Goal: Task Accomplishment & Management: Manage account settings

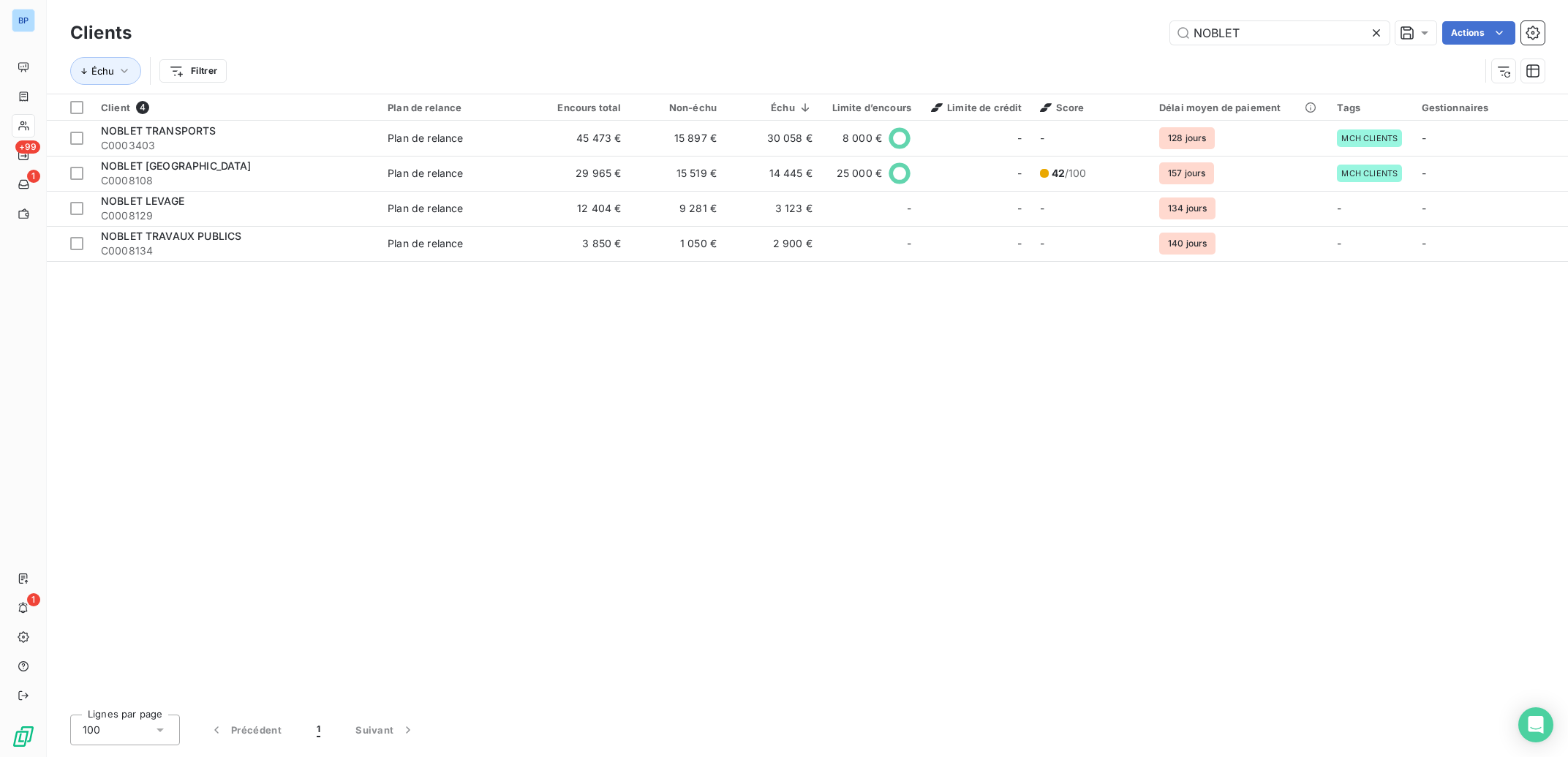
click at [1373, 35] on icon at bounding box center [1376, 32] width 14 height 14
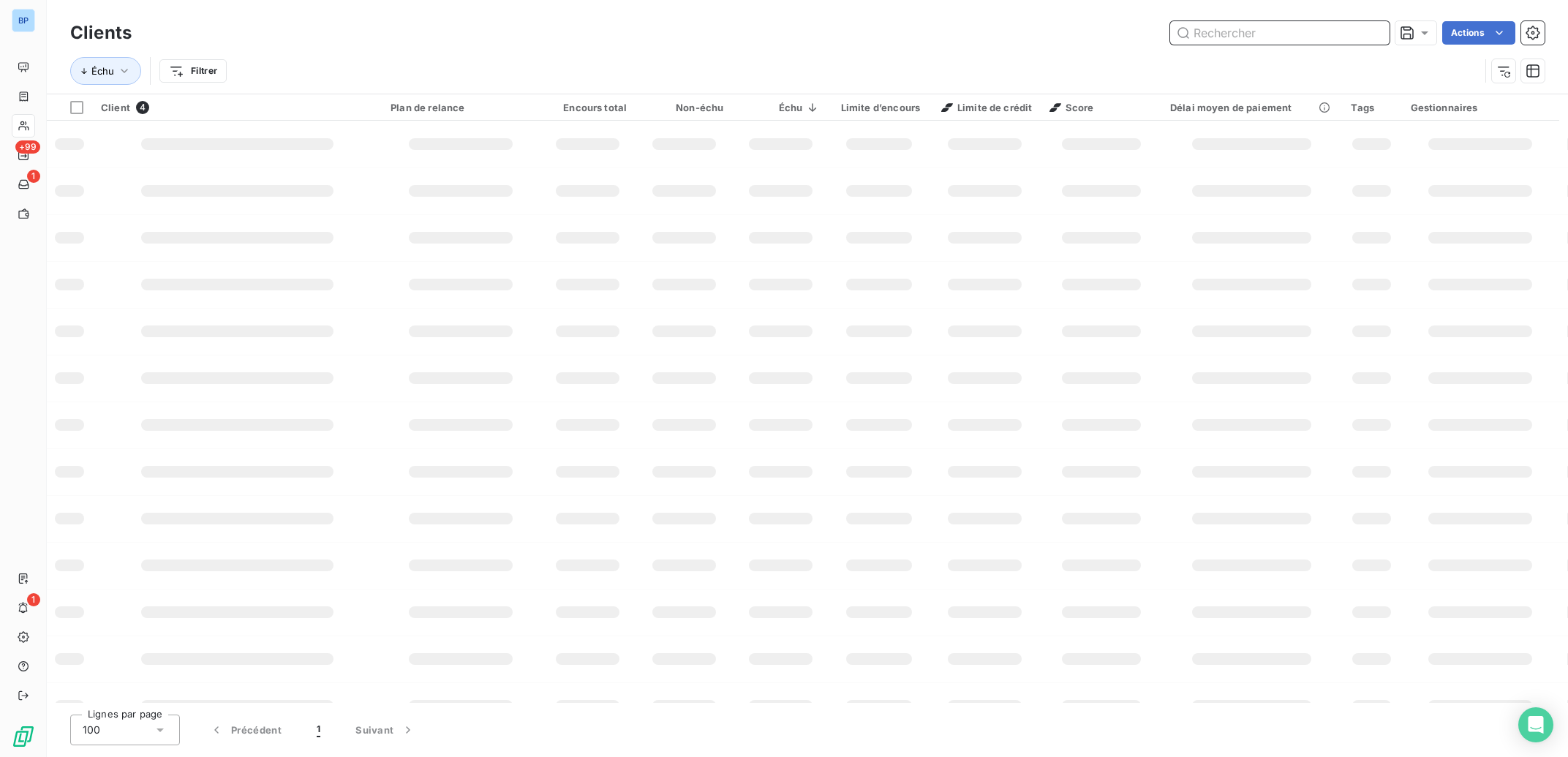
click at [1276, 35] on input "text" at bounding box center [1279, 32] width 219 height 23
click at [1272, 35] on input "cogyteh" at bounding box center [1279, 32] width 219 height 23
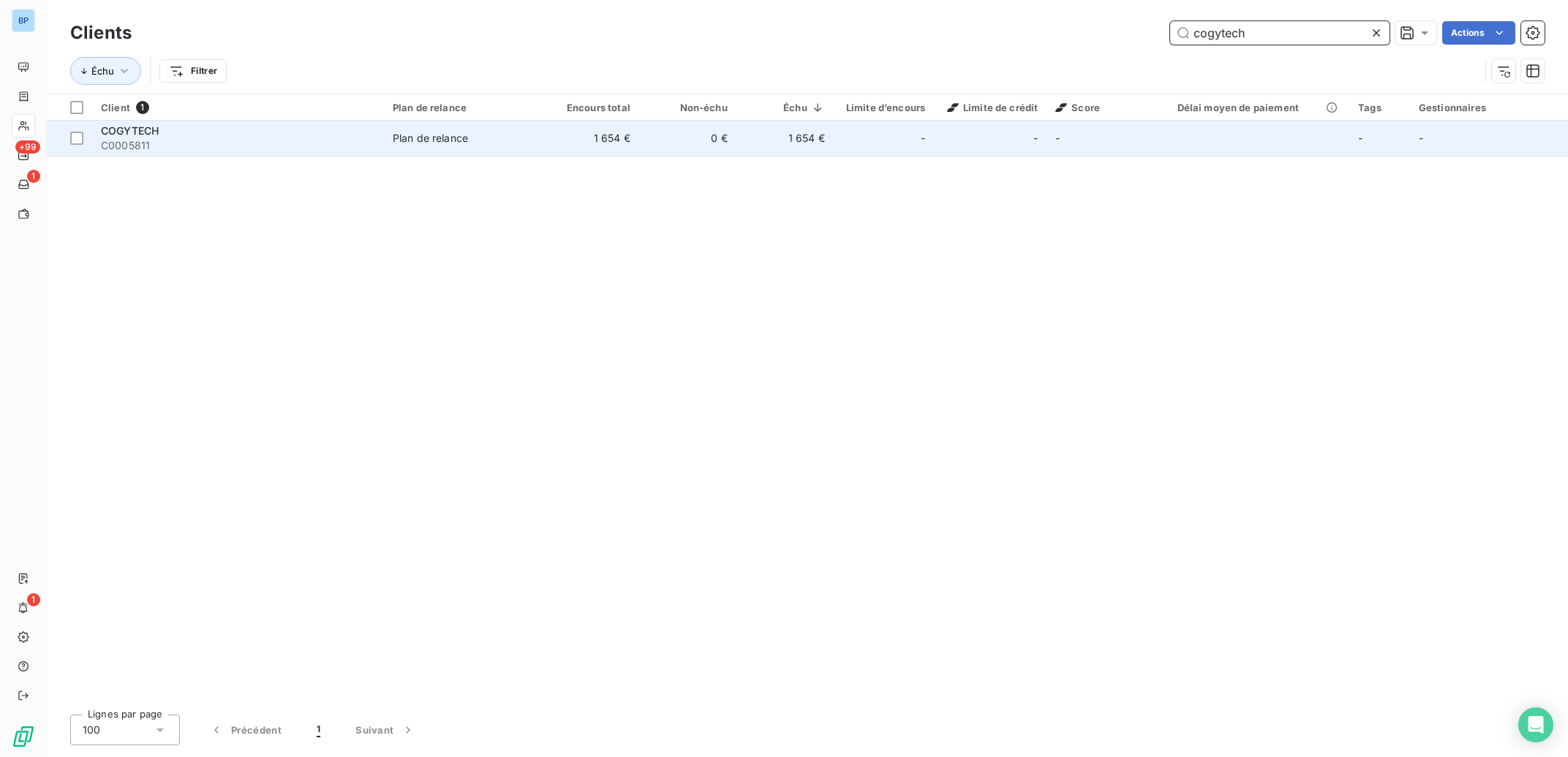
type input "cogytech"
click at [588, 146] on td "1 654 €" at bounding box center [591, 138] width 98 height 35
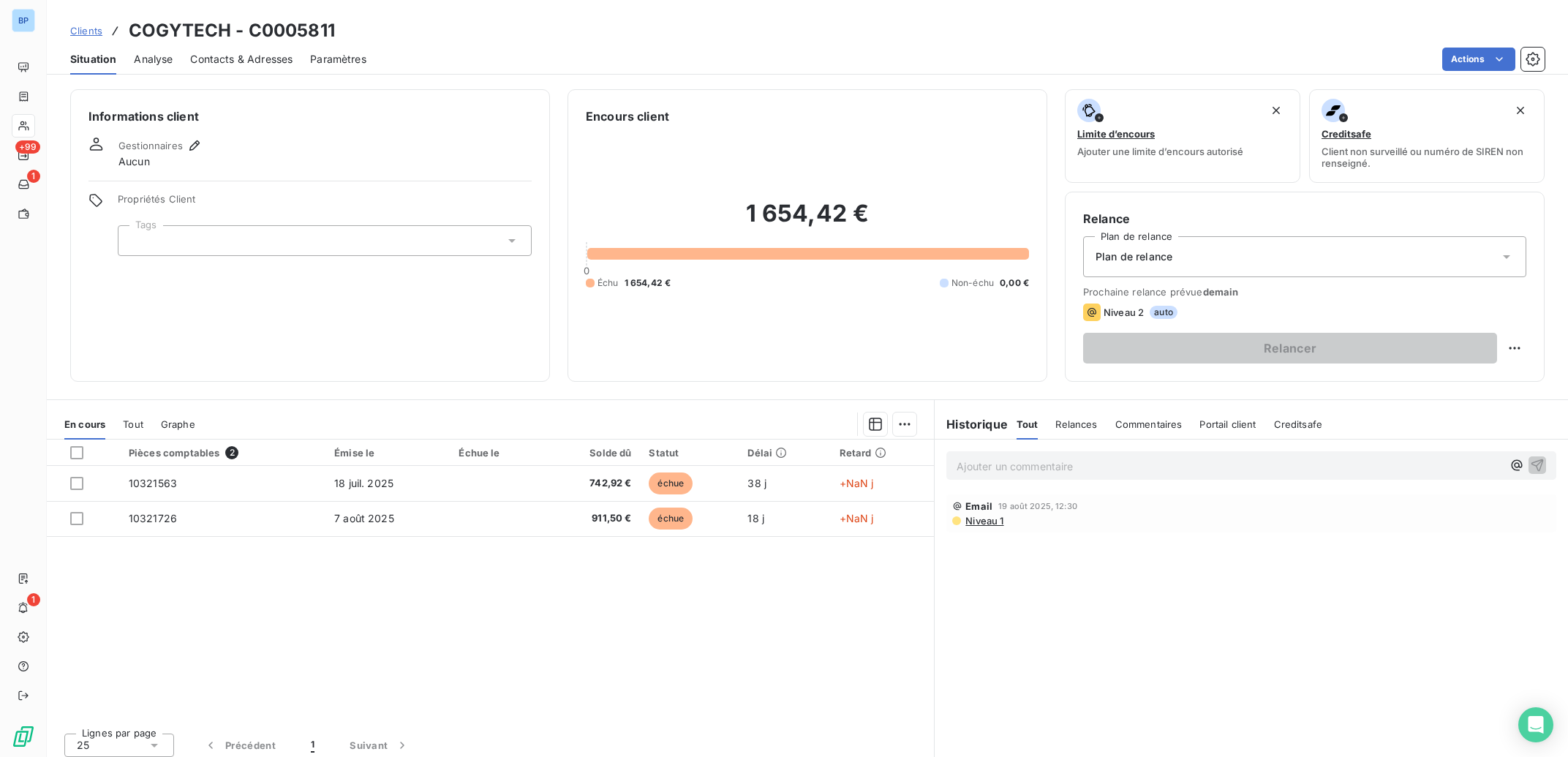
click at [166, 58] on span "Analyse" at bounding box center [153, 58] width 39 height 14
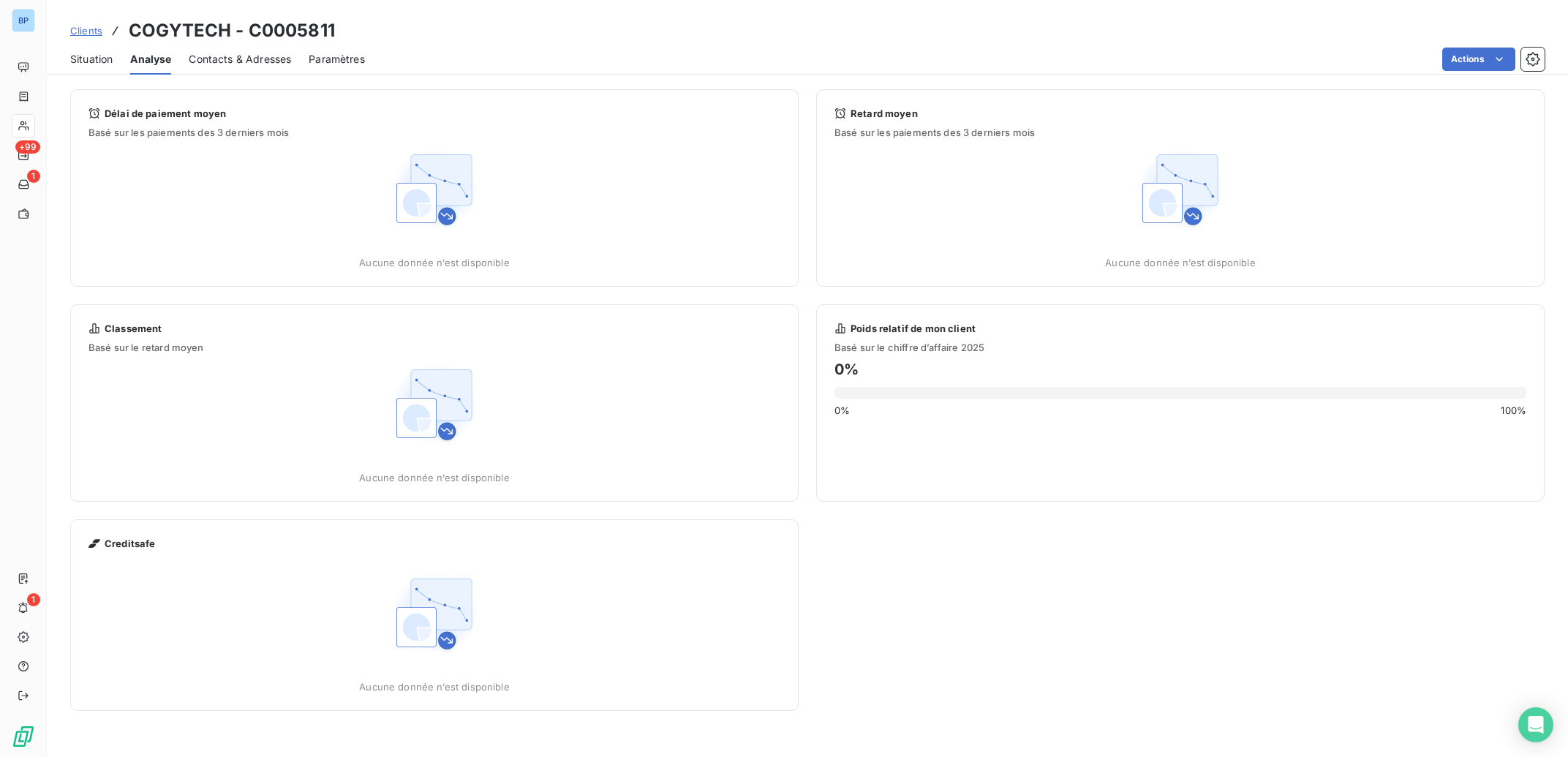
click at [248, 62] on span "Contacts & Adresses" at bounding box center [239, 58] width 102 height 14
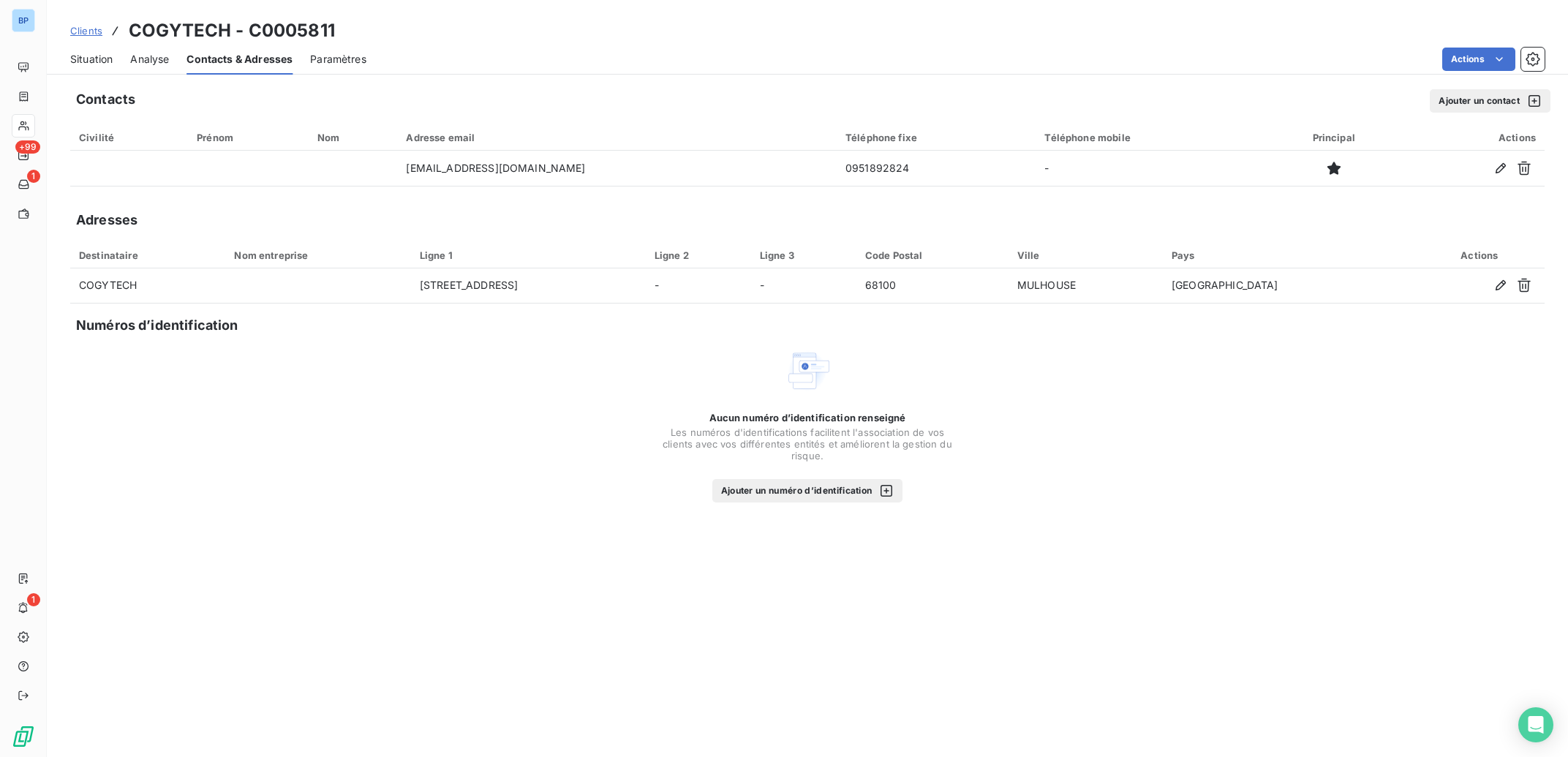
click at [84, 61] on span "Situation" at bounding box center [91, 58] width 42 height 14
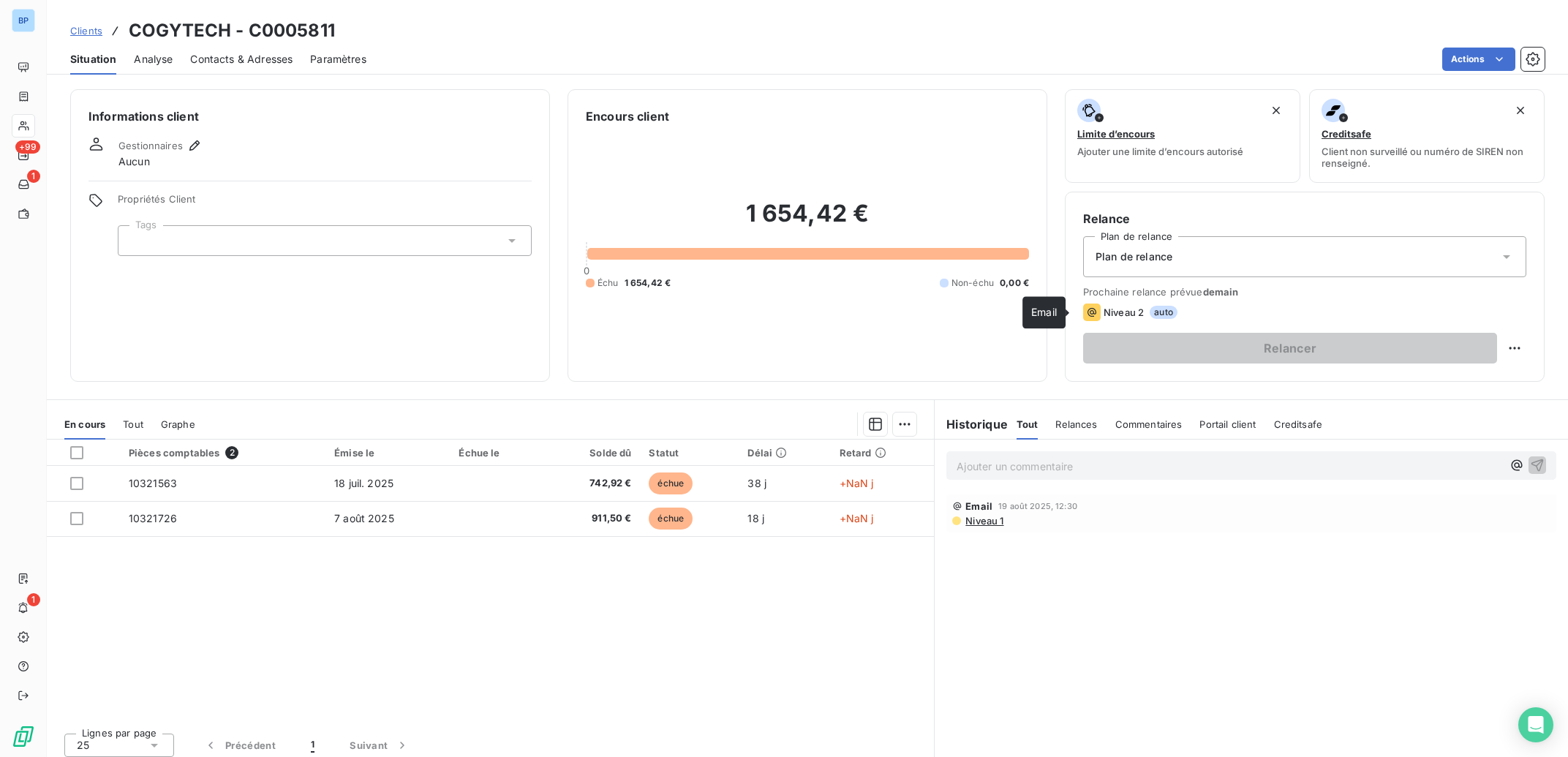
click at [1085, 310] on icon at bounding box center [1092, 312] width 17 height 17
click at [1154, 313] on span "auto" at bounding box center [1163, 313] width 28 height 13
click at [161, 60] on span "Analyse" at bounding box center [153, 58] width 39 height 14
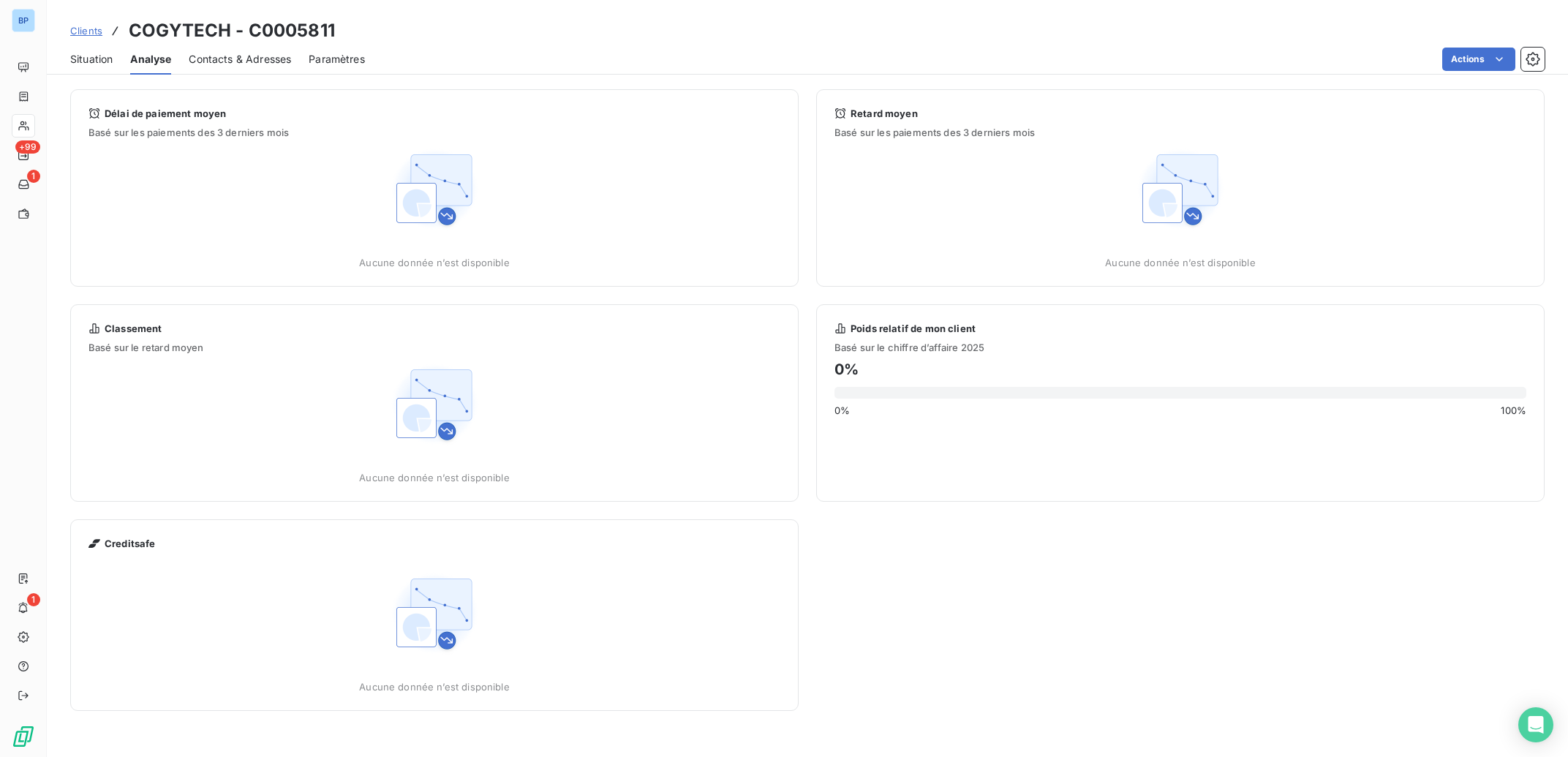
click at [351, 66] on div "Paramètres" at bounding box center [337, 59] width 56 height 31
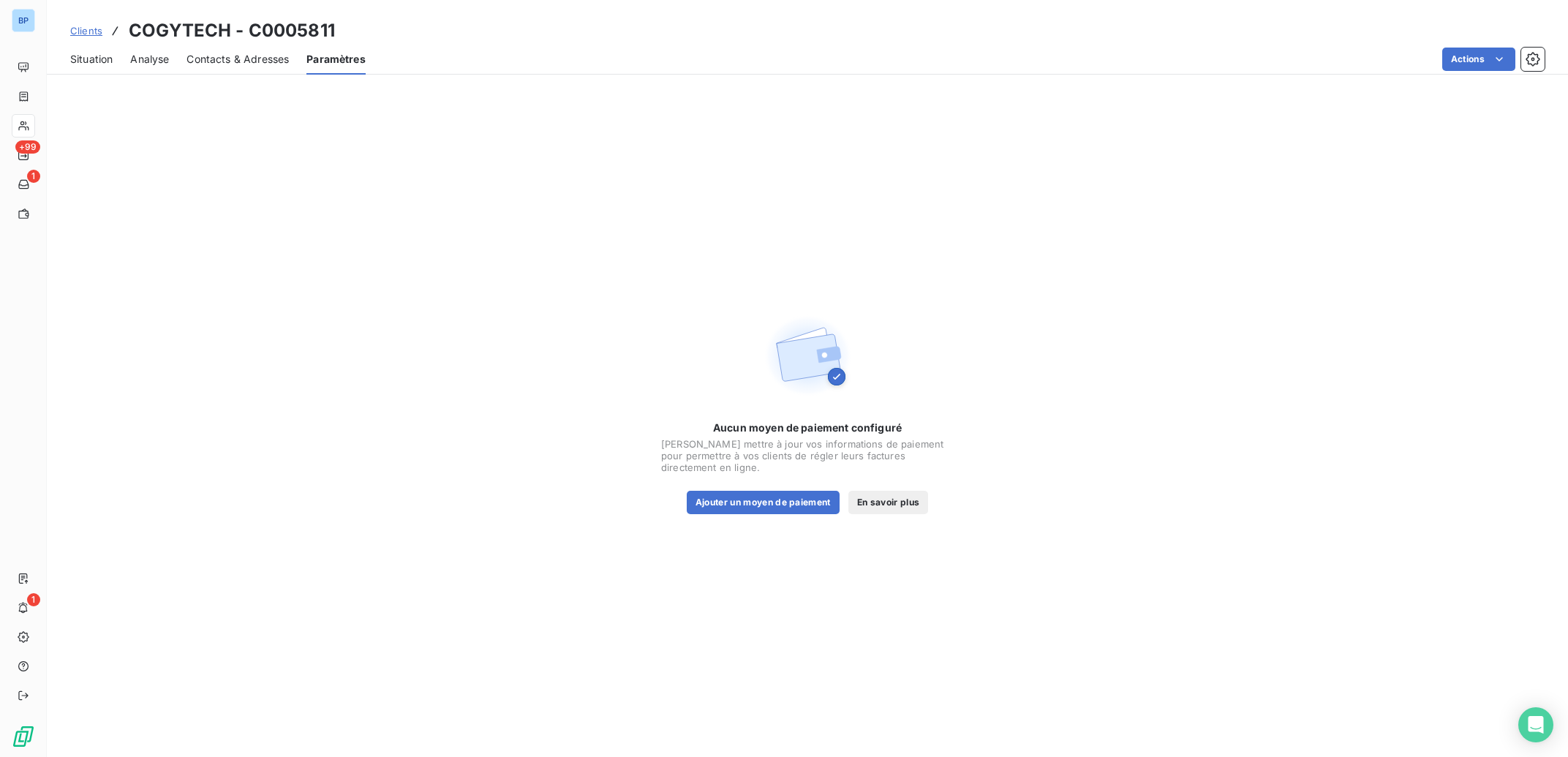
click at [280, 65] on span "Contacts & Adresses" at bounding box center [237, 58] width 102 height 14
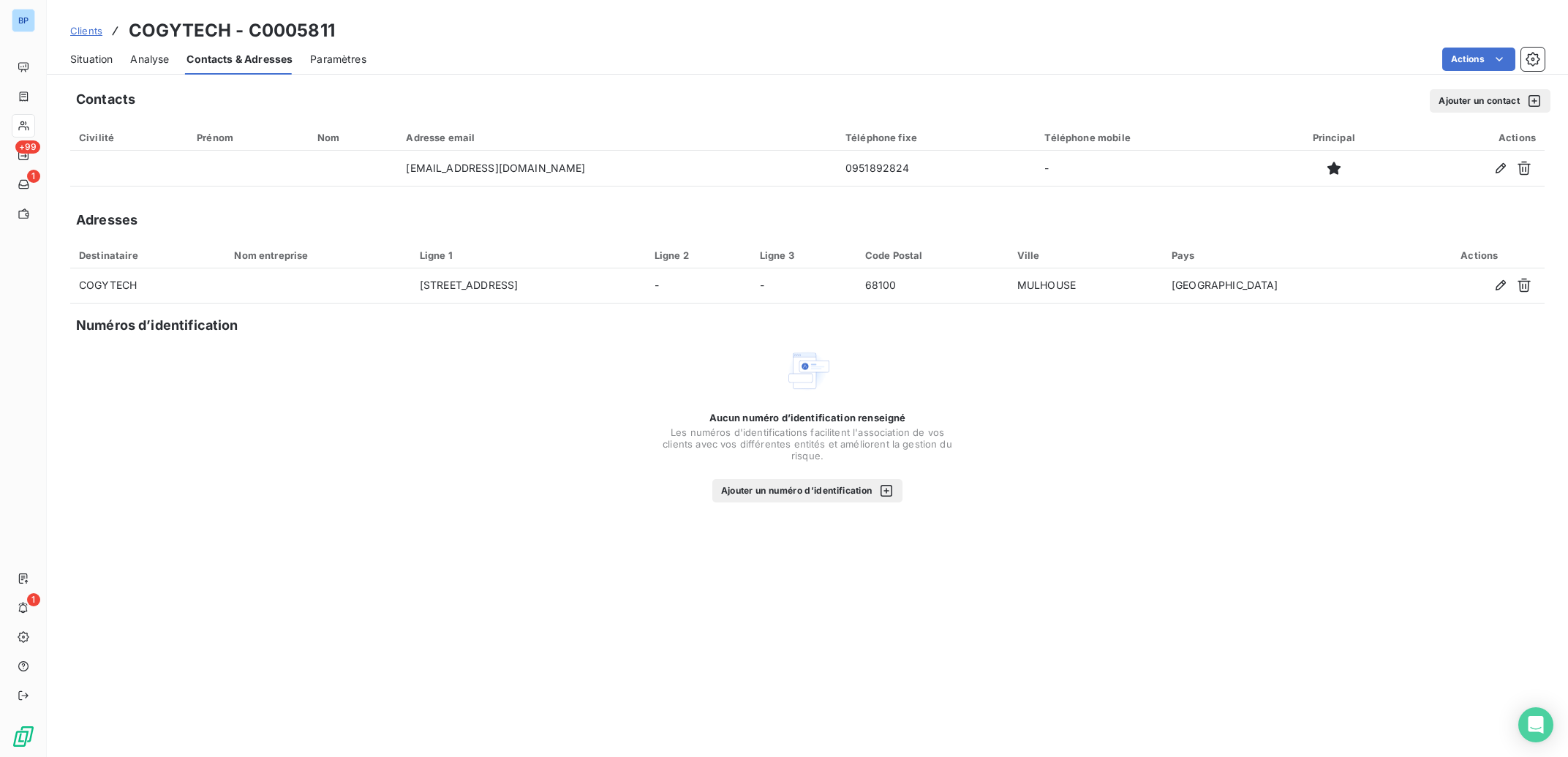
click at [166, 60] on span "Analyse" at bounding box center [149, 58] width 39 height 14
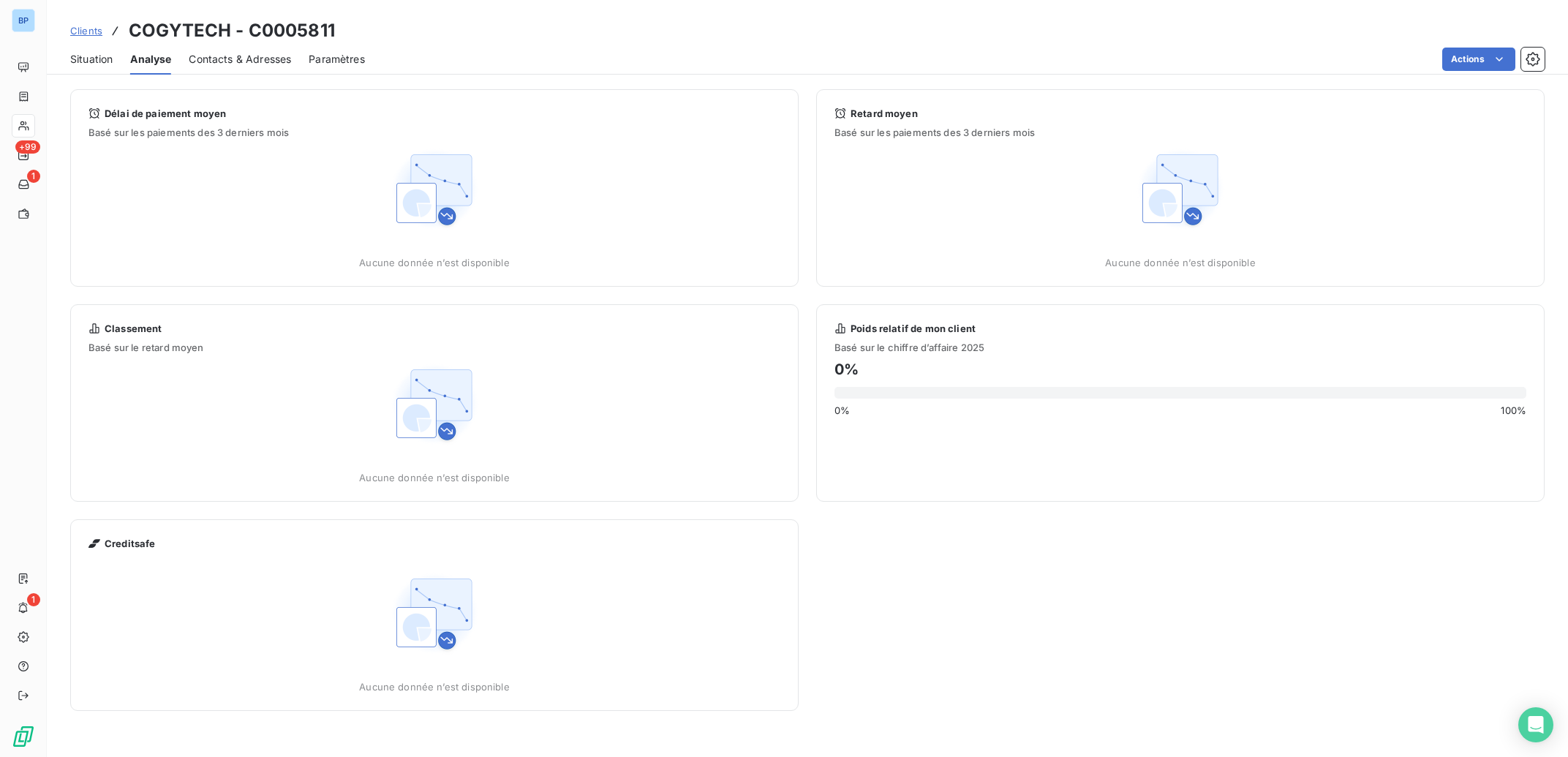
click at [95, 57] on span "Situation" at bounding box center [91, 58] width 42 height 14
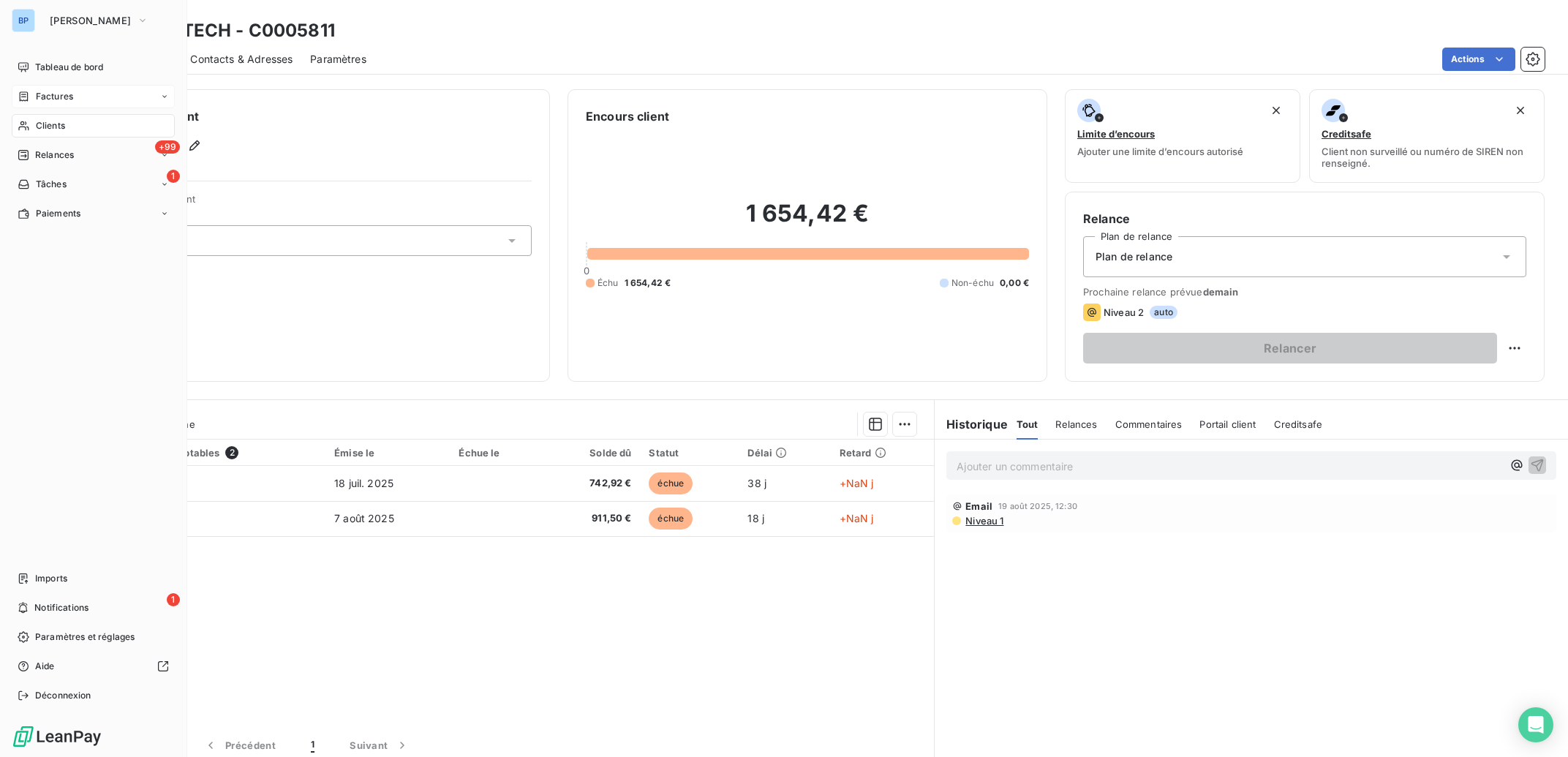
click at [61, 92] on span "Factures" at bounding box center [54, 97] width 37 height 13
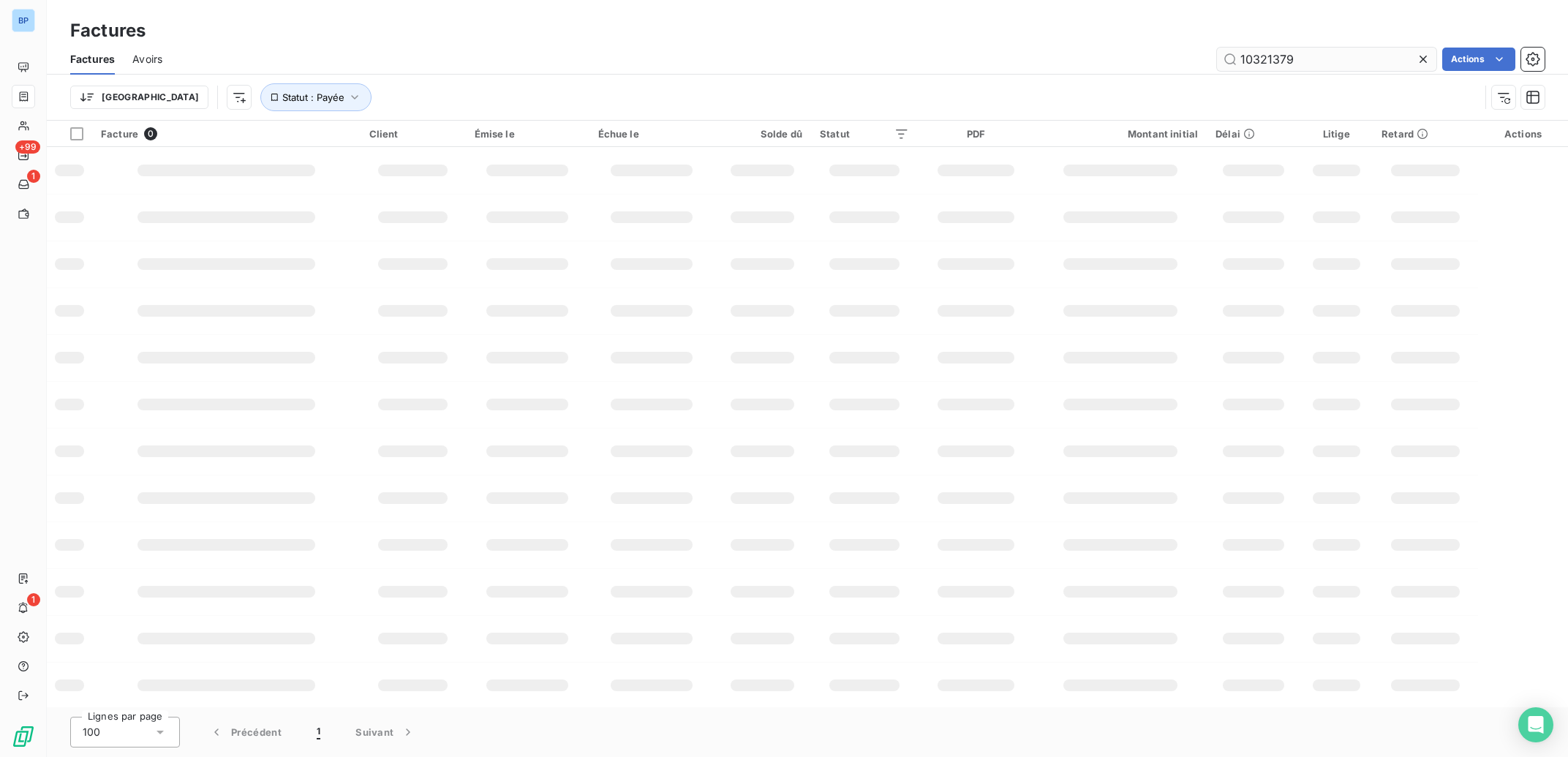
type input "10321379"
click at [1343, 60] on input "10321379" at bounding box center [1326, 59] width 219 height 23
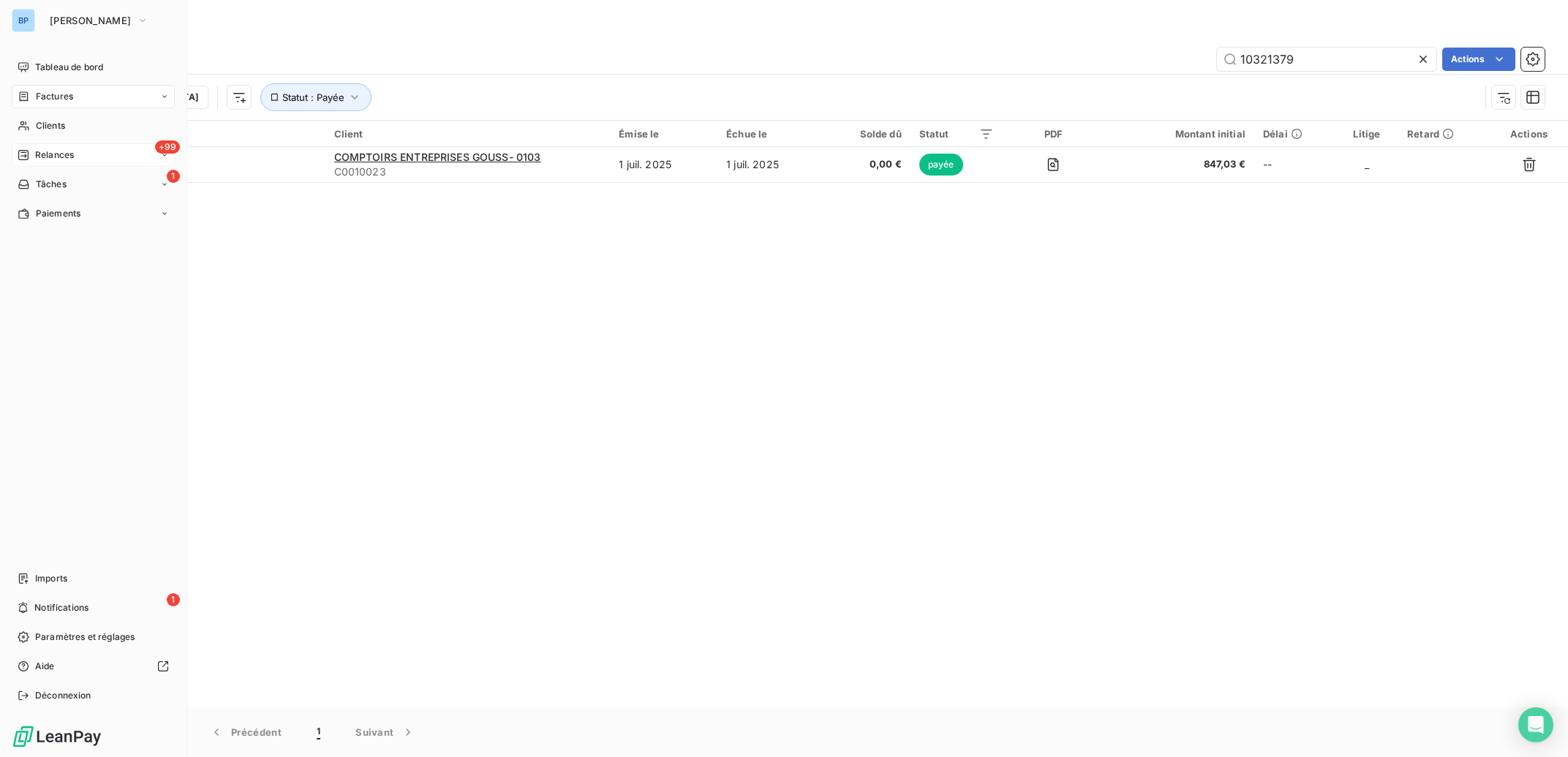
click at [54, 161] on span "Relances" at bounding box center [54, 155] width 39 height 13
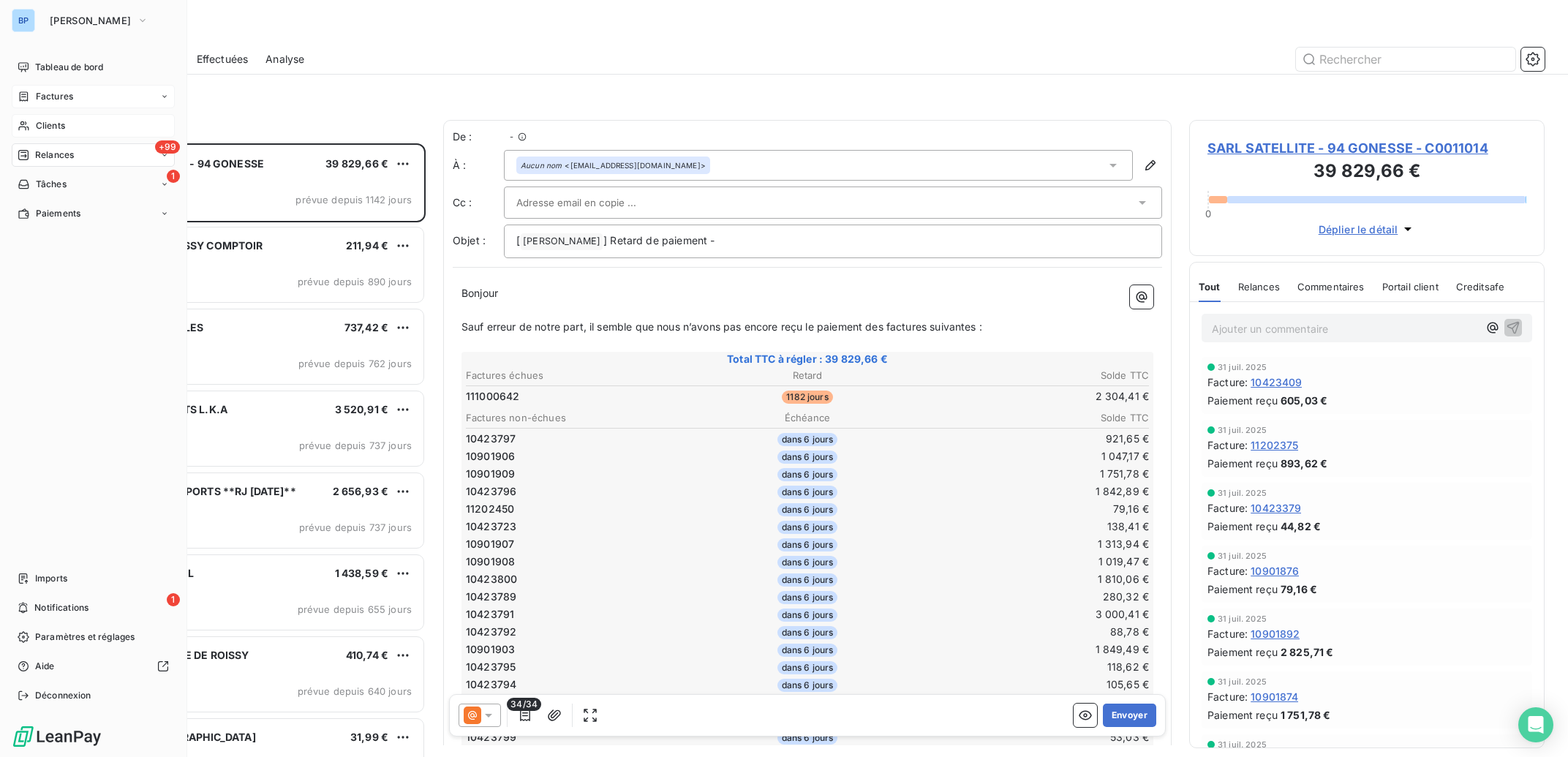
scroll to position [1, 1]
click at [54, 123] on span "Clients" at bounding box center [50, 126] width 30 height 13
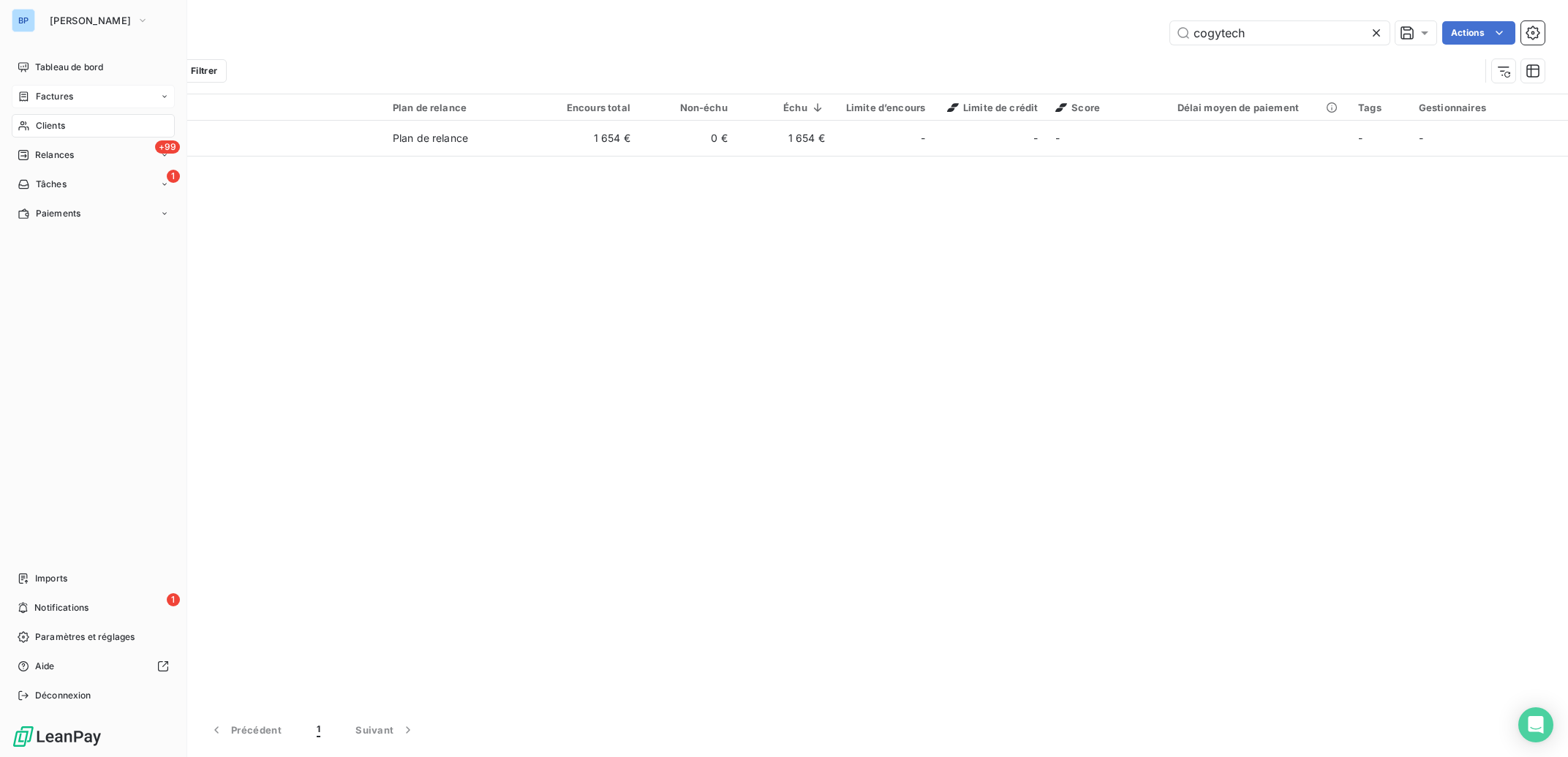
click at [56, 123] on span "Clients" at bounding box center [50, 126] width 30 height 13
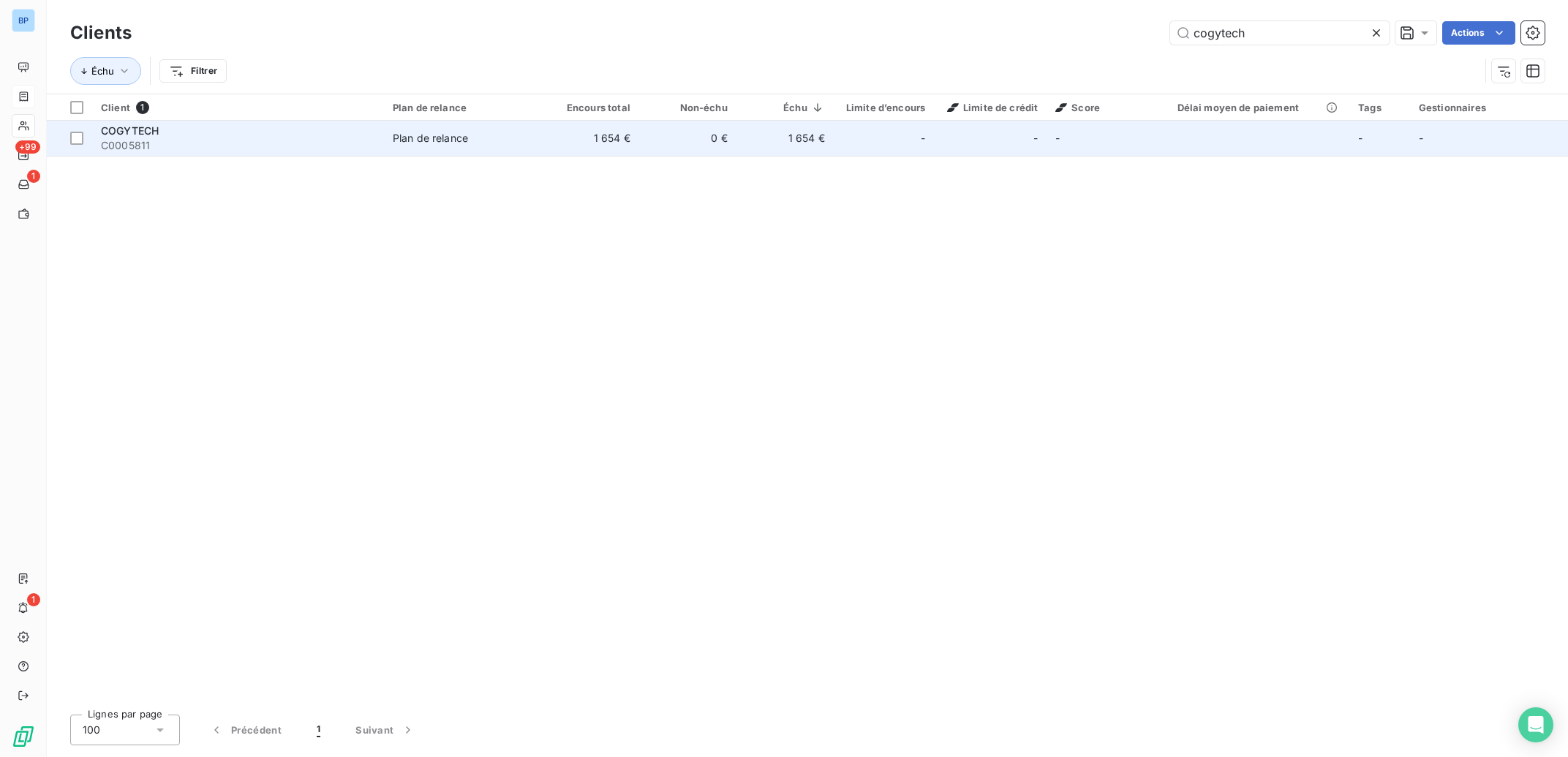
click at [811, 140] on td "1 654 €" at bounding box center [785, 138] width 98 height 35
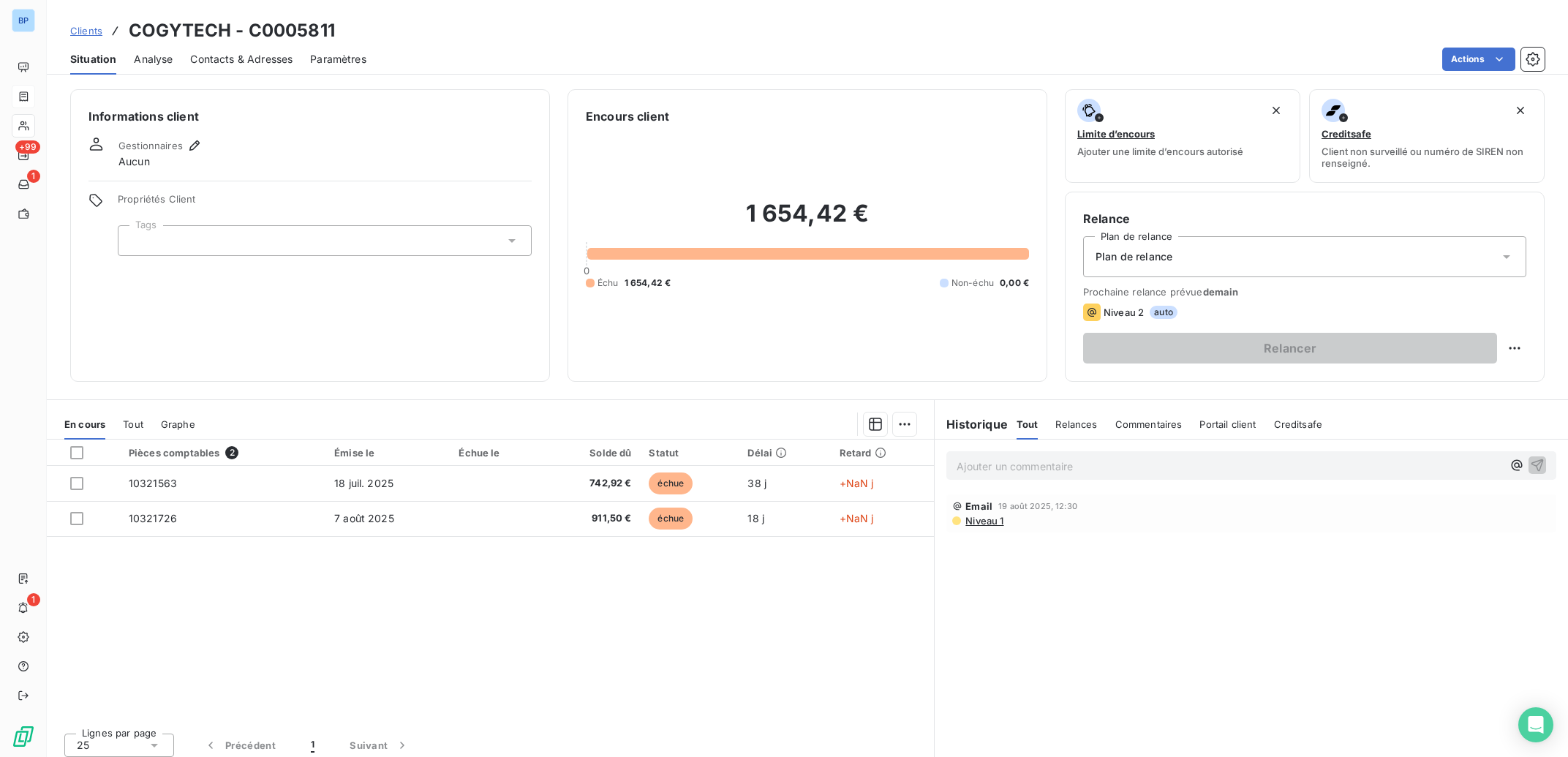
click at [975, 522] on span "Niveau 1" at bounding box center [983, 520] width 39 height 11
